Goal: Task Accomplishment & Management: Manage account settings

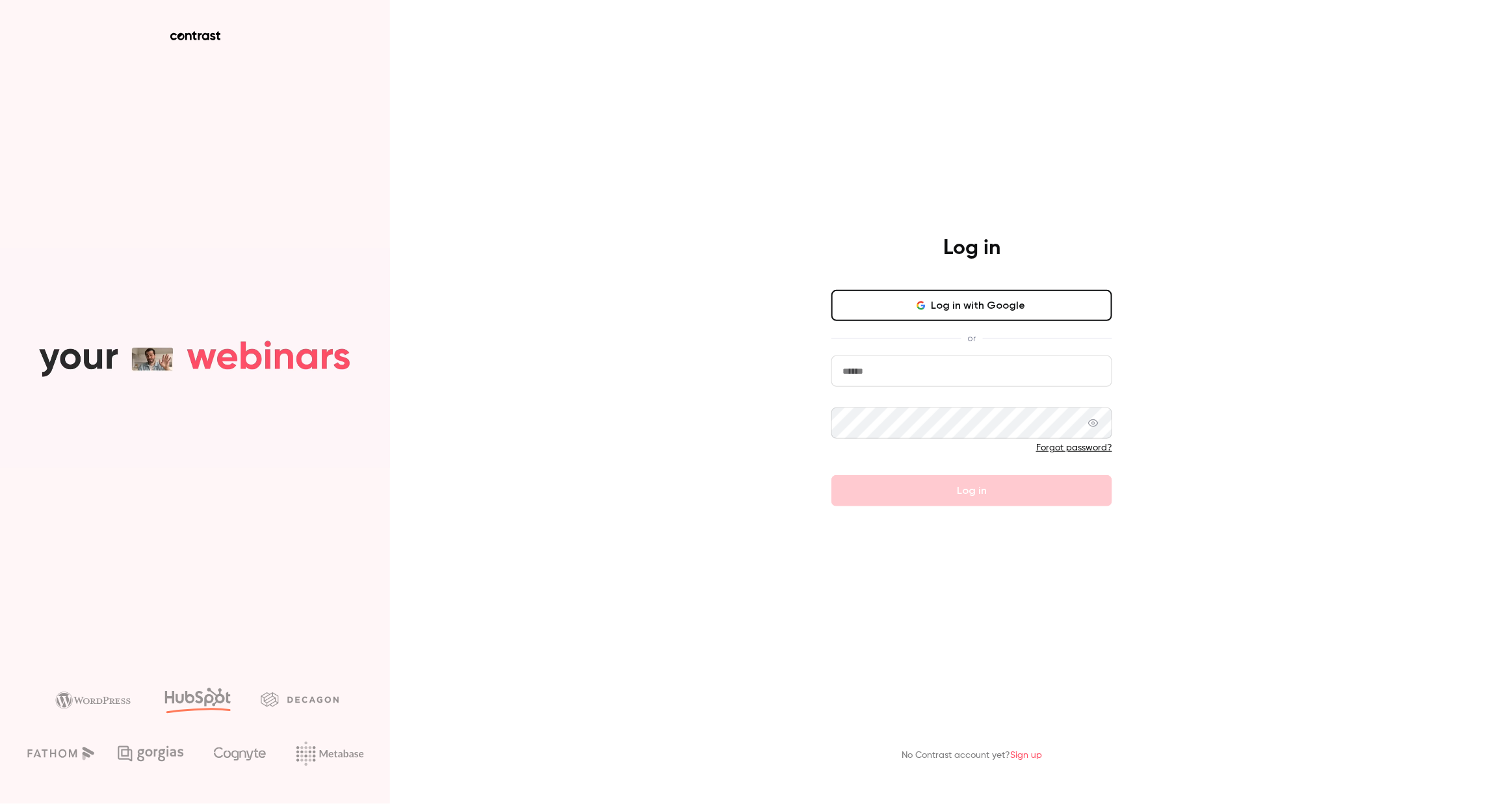
click at [517, 127] on div "Log in Log in with Google or Forgot password? Log in No Contrast account yet? S…" at bounding box center [756, 402] width 1512 height 804
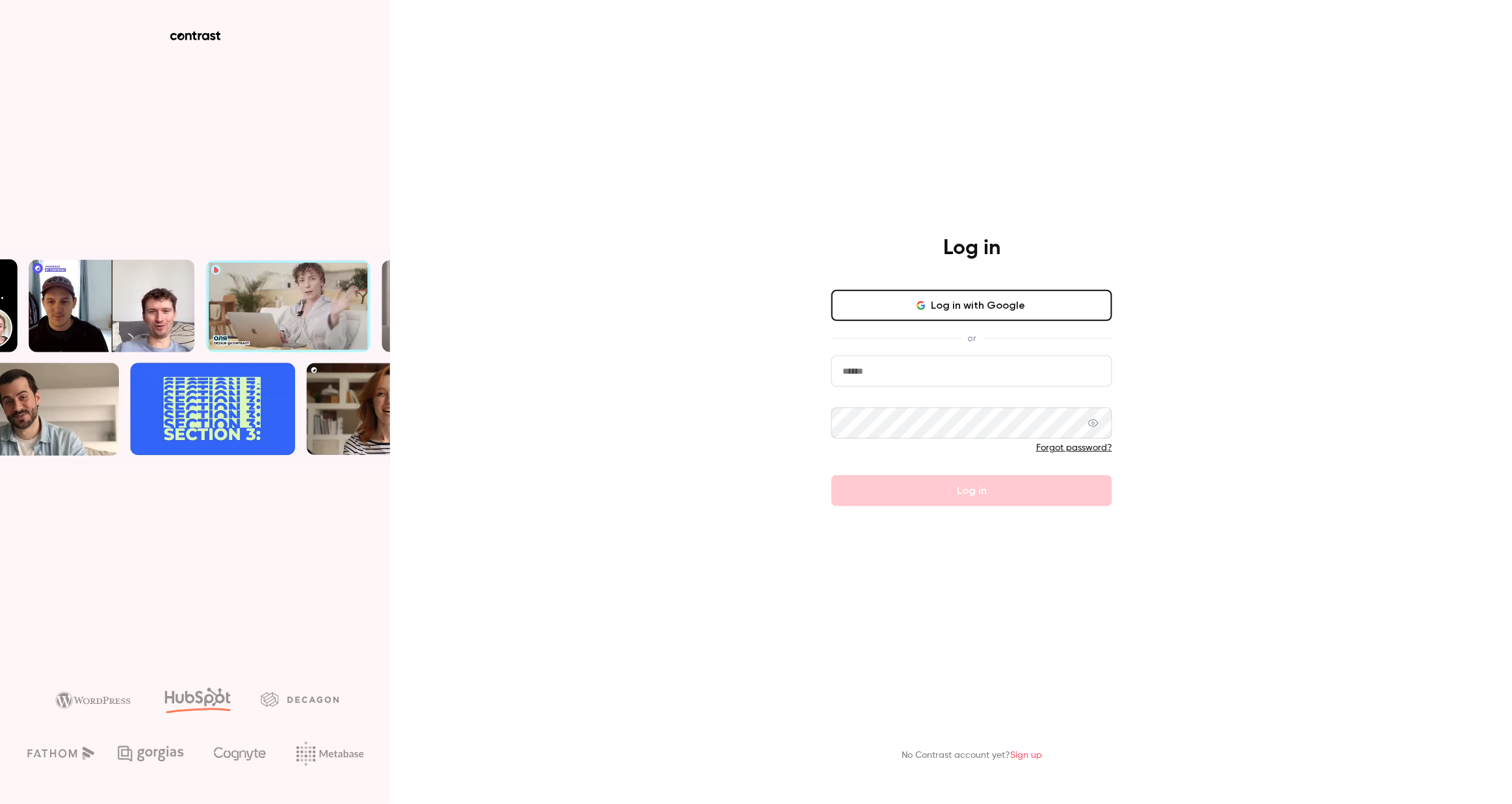
click at [972, 313] on button "Log in with Google" at bounding box center [972, 305] width 281 height 31
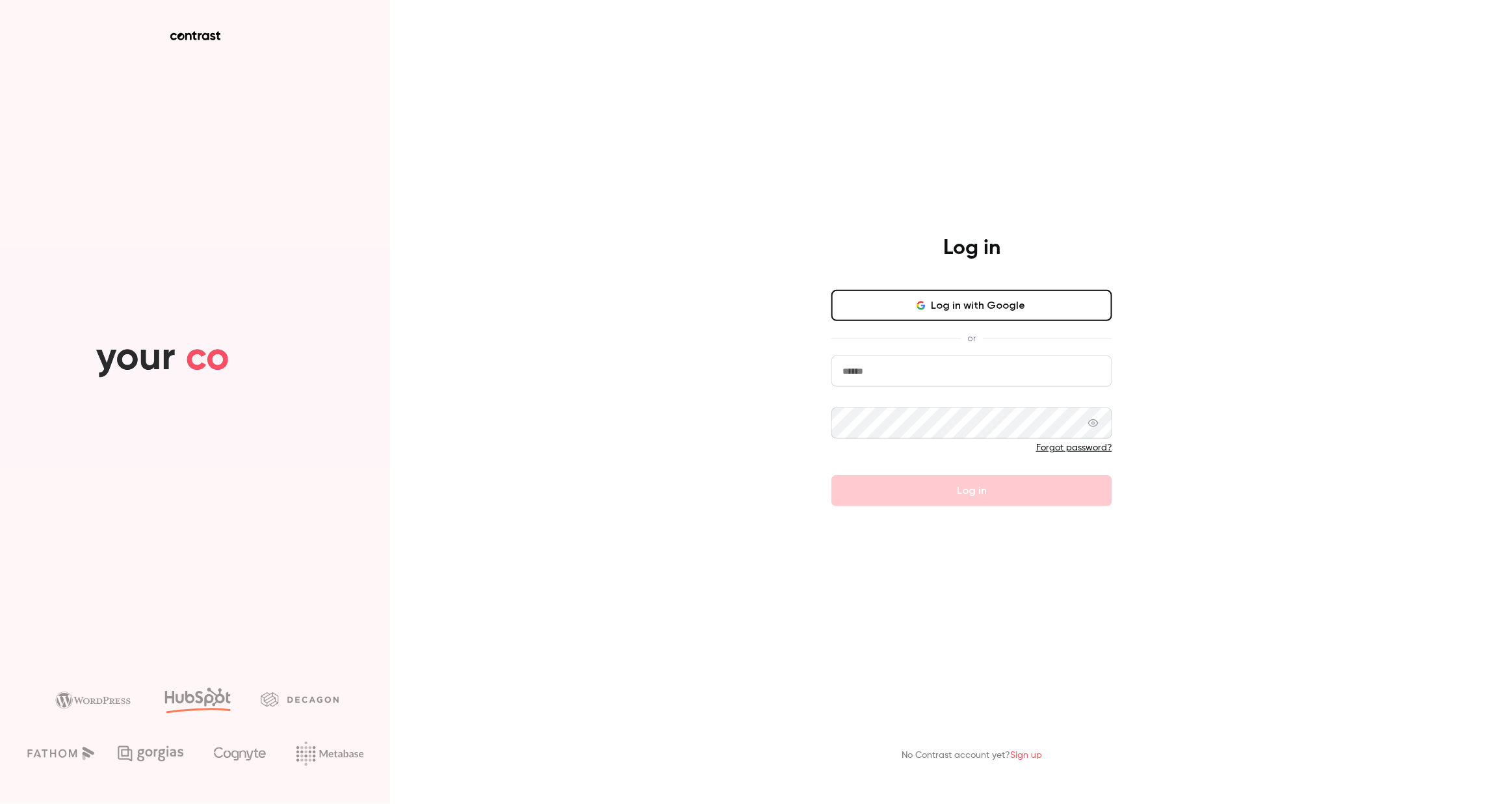
click at [956, 306] on button "Log in with Google" at bounding box center [972, 305] width 281 height 31
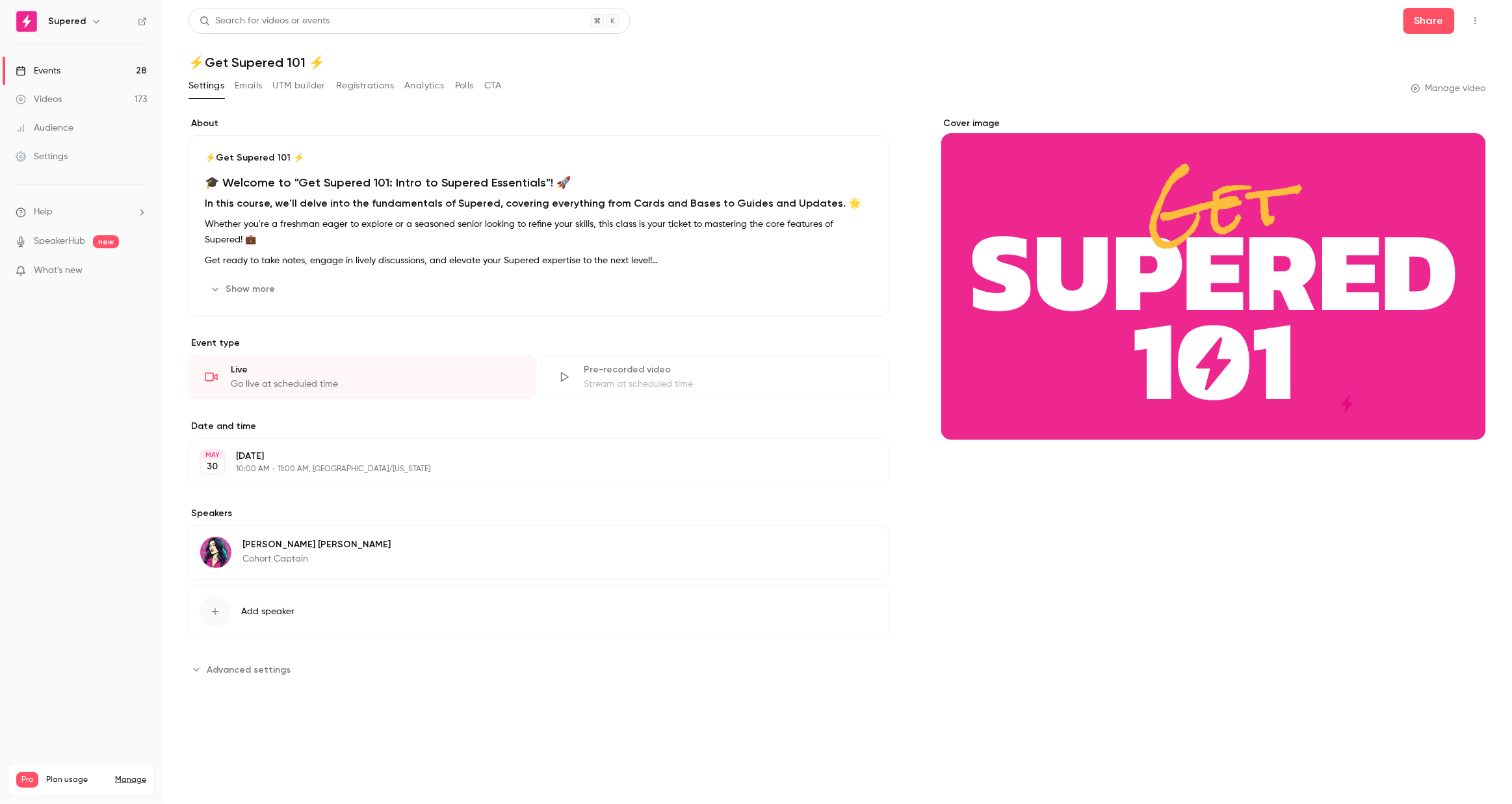
click at [52, 98] on div "Videos" at bounding box center [39, 99] width 47 height 13
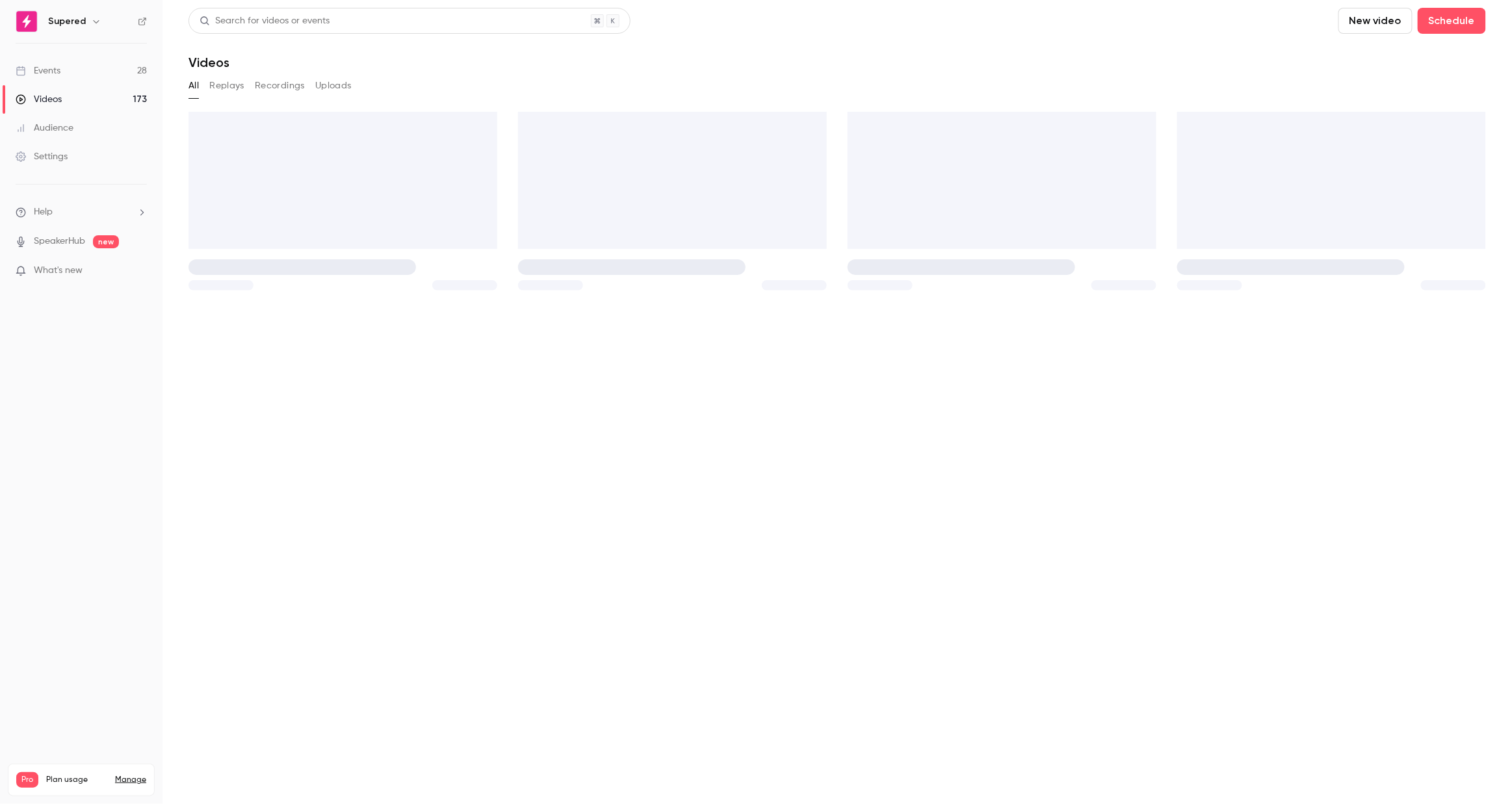
click at [61, 80] on link "Events 28" at bounding box center [81, 71] width 163 height 29
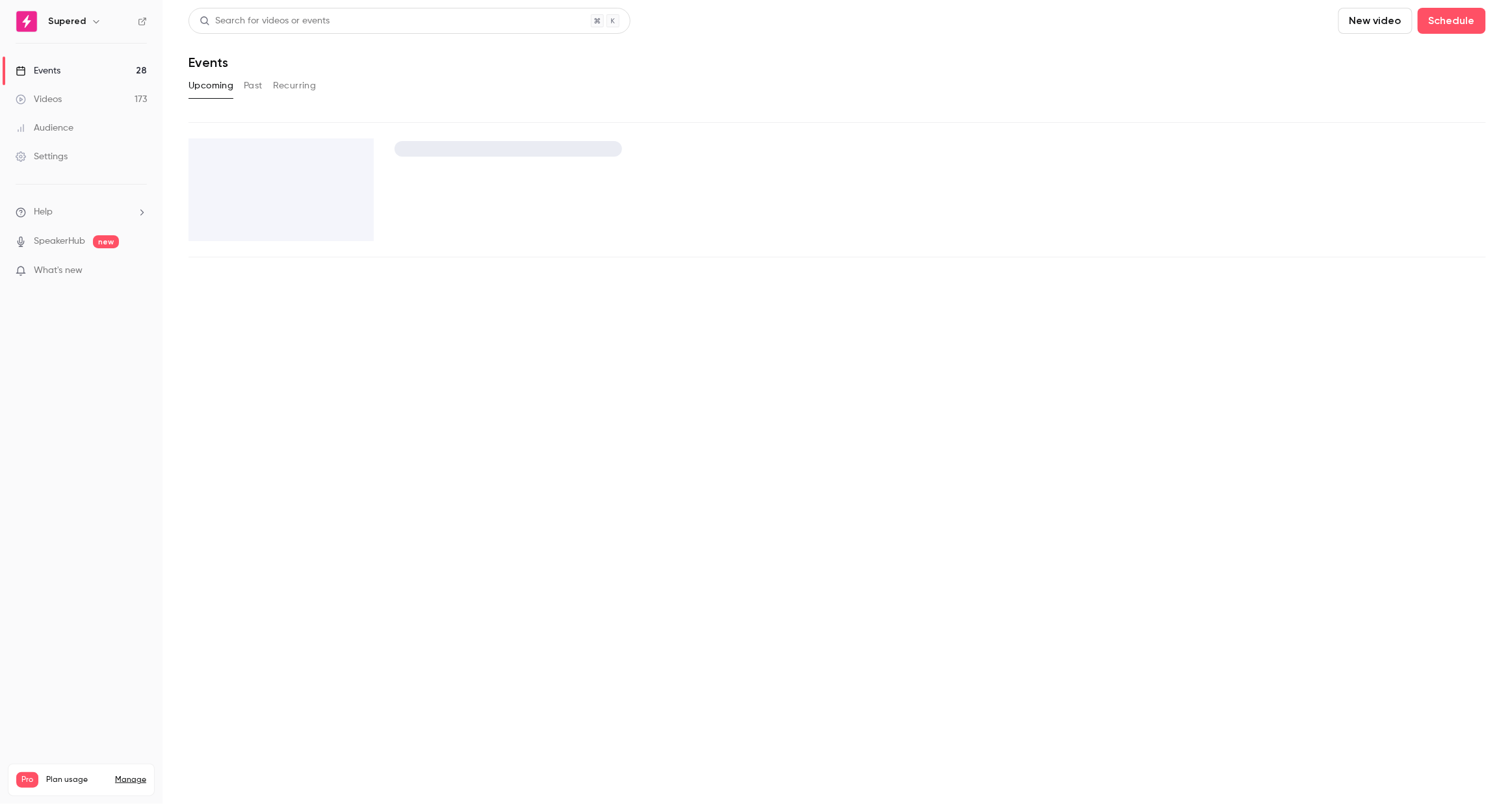
click at [62, 74] on link "Events 28" at bounding box center [81, 71] width 163 height 29
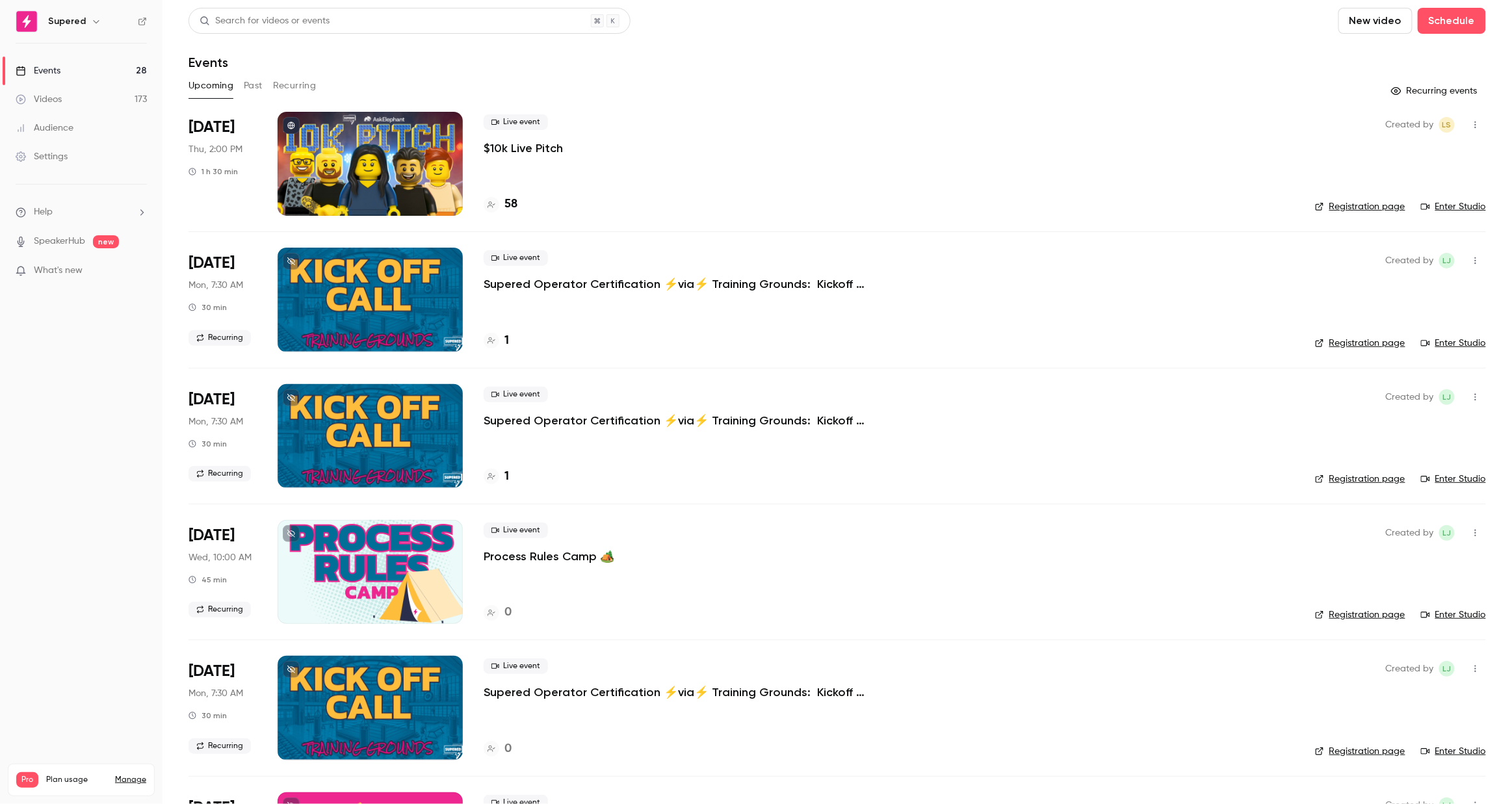
click at [1370, 209] on link "Registration page" at bounding box center [1360, 206] width 90 height 13
click at [421, 202] on div at bounding box center [370, 164] width 185 height 104
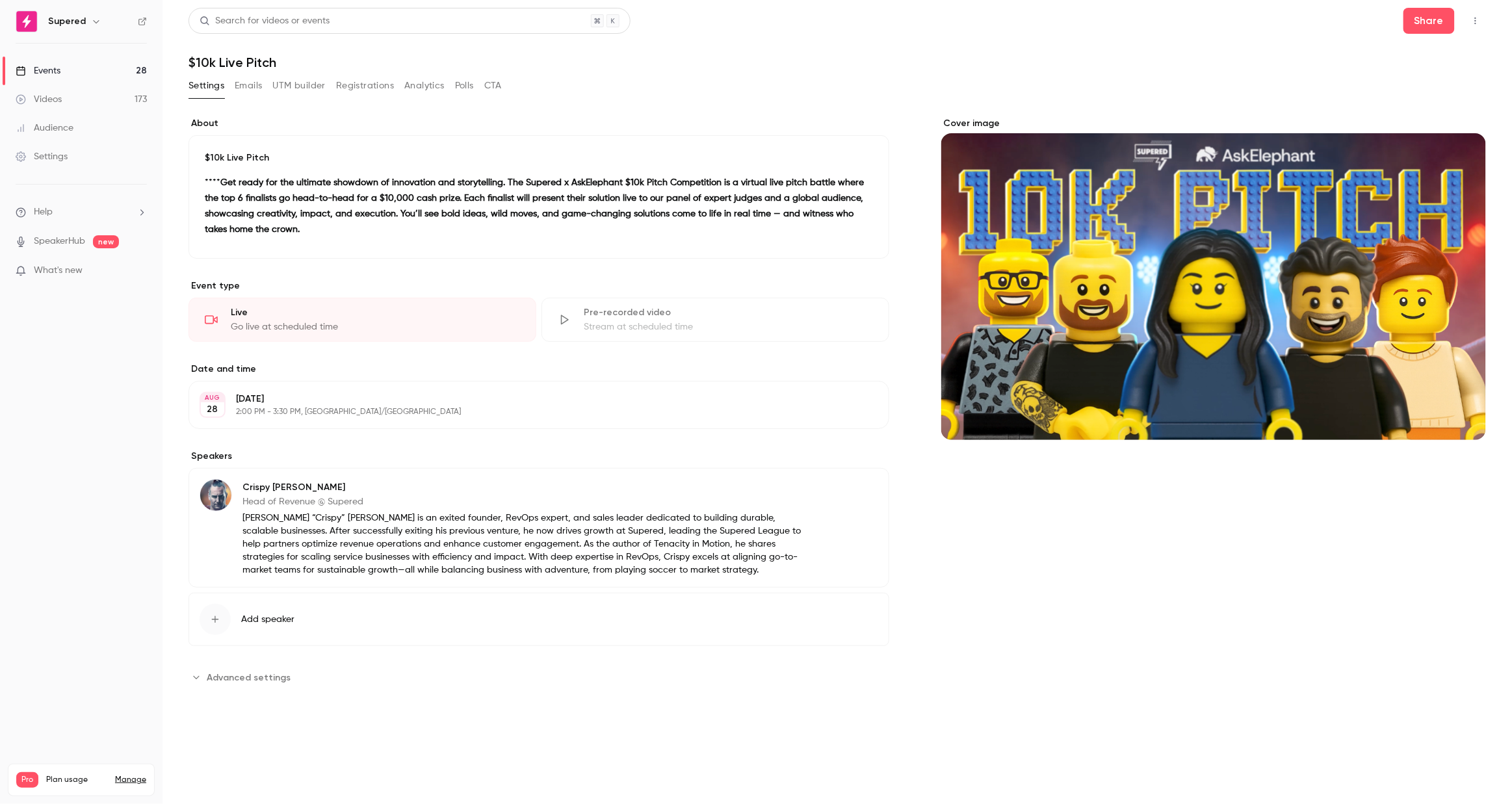
click at [971, 123] on div "Cover image" at bounding box center [1214, 278] width 545 height 323
click at [0, 0] on input "Cover image" at bounding box center [0, 0] width 0 height 0
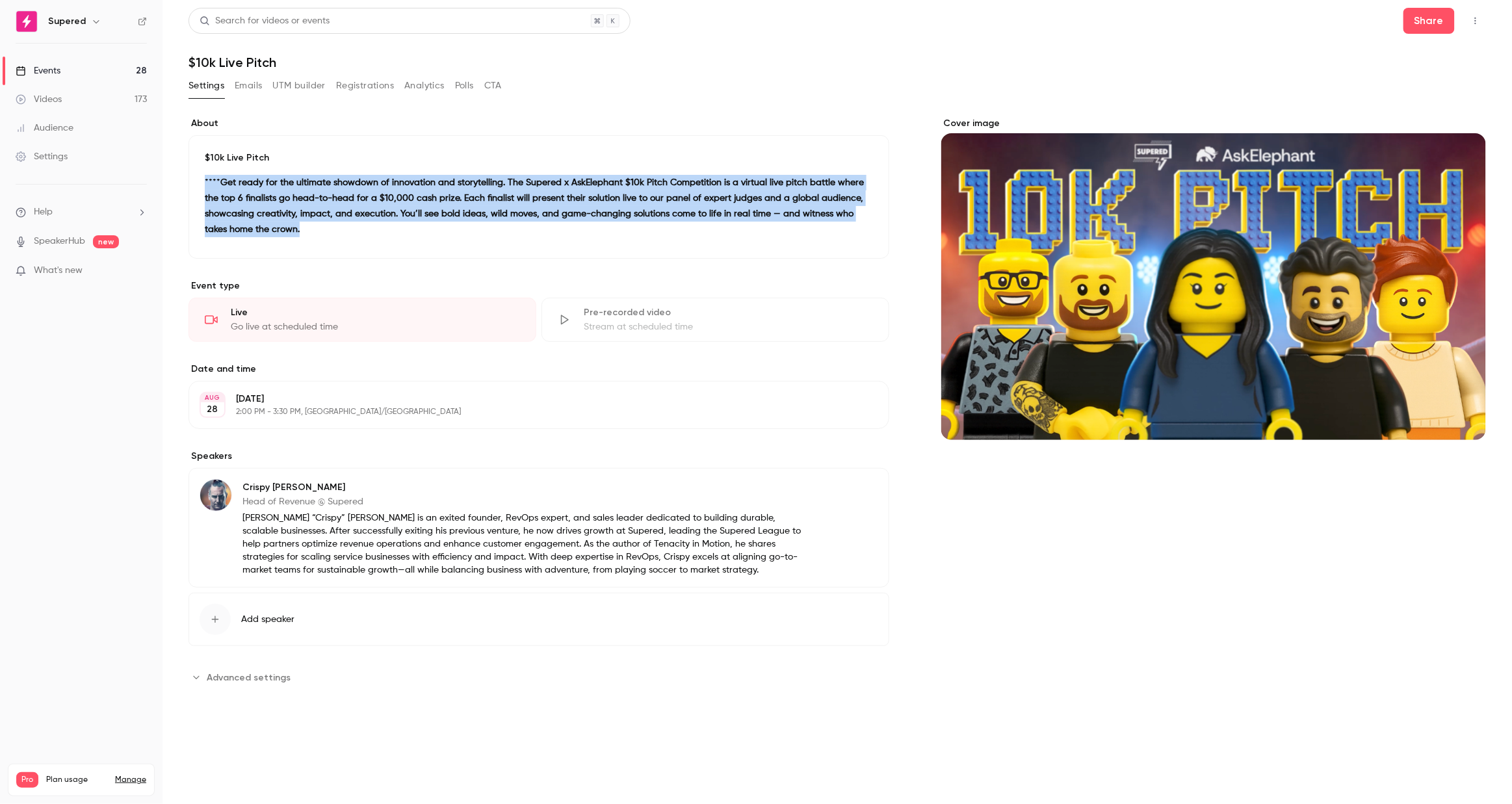
drag, startPoint x: 296, startPoint y: 229, endPoint x: 195, endPoint y: 185, distance: 110.2
click at [195, 186] on div "$10k Live Pitch **﻿** Get ready for the ultimate showdown of innovation and sto…" at bounding box center [538, 196] width 701 height 123
